Goal: Find specific page/section: Find specific page/section

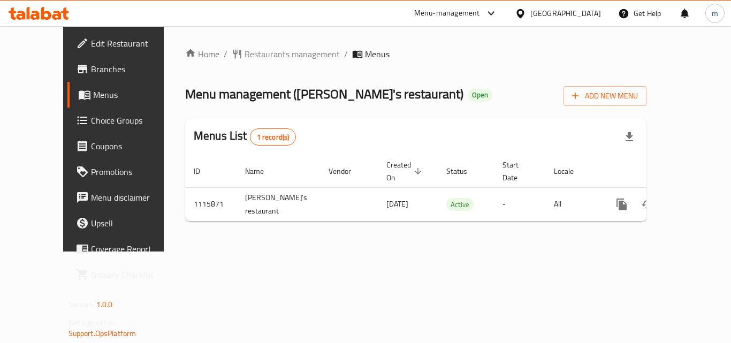
click at [441, 15] on div "Menu-management" at bounding box center [447, 13] width 66 height 13
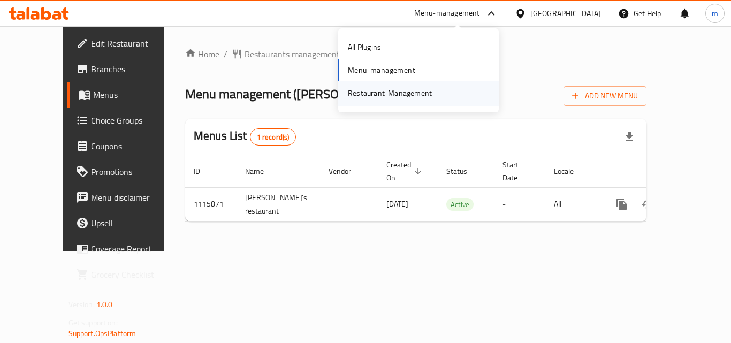
click at [433, 96] on div "Restaurant-Management" at bounding box center [389, 93] width 101 height 25
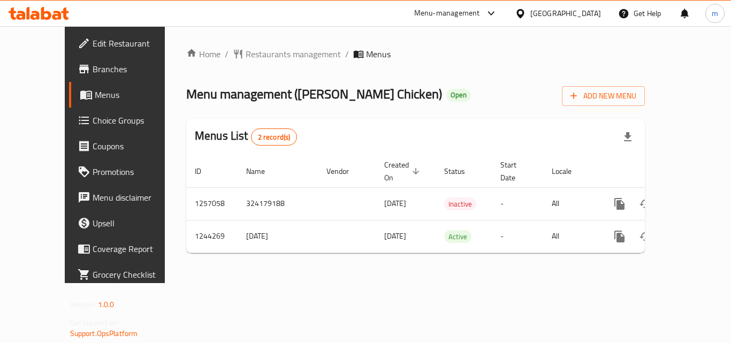
click at [480, 15] on div "Menu-management" at bounding box center [447, 13] width 66 height 13
click at [462, 99] on div "Restaurant-Management" at bounding box center [441, 93] width 84 height 12
